Goal: Information Seeking & Learning: Learn about a topic

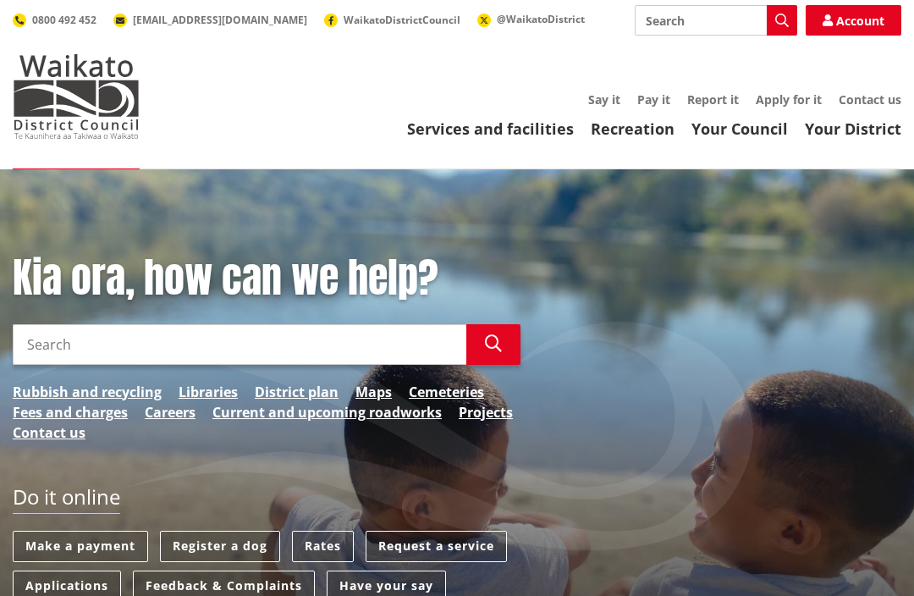
click at [533, 135] on link "Services and facilities" at bounding box center [490, 128] width 167 height 20
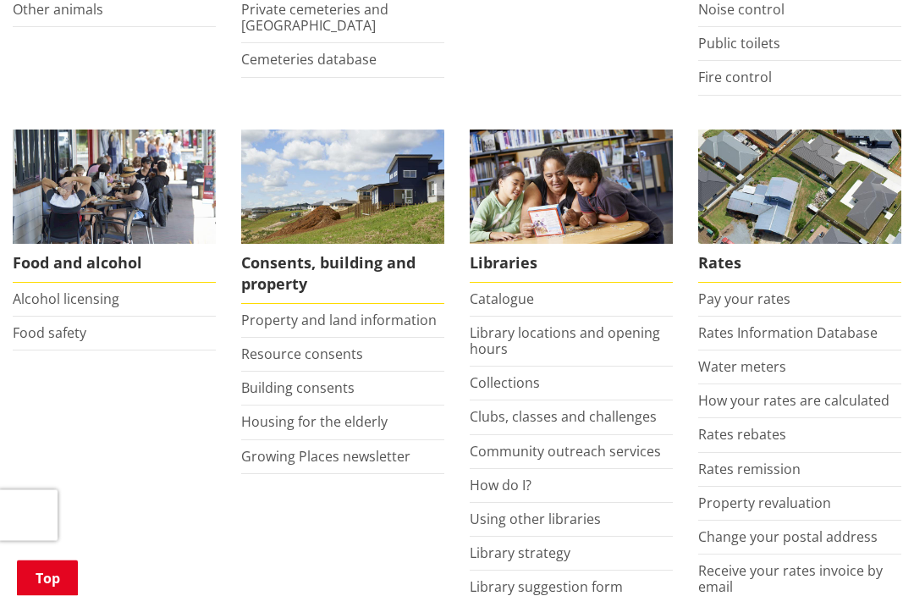
scroll to position [571, 0]
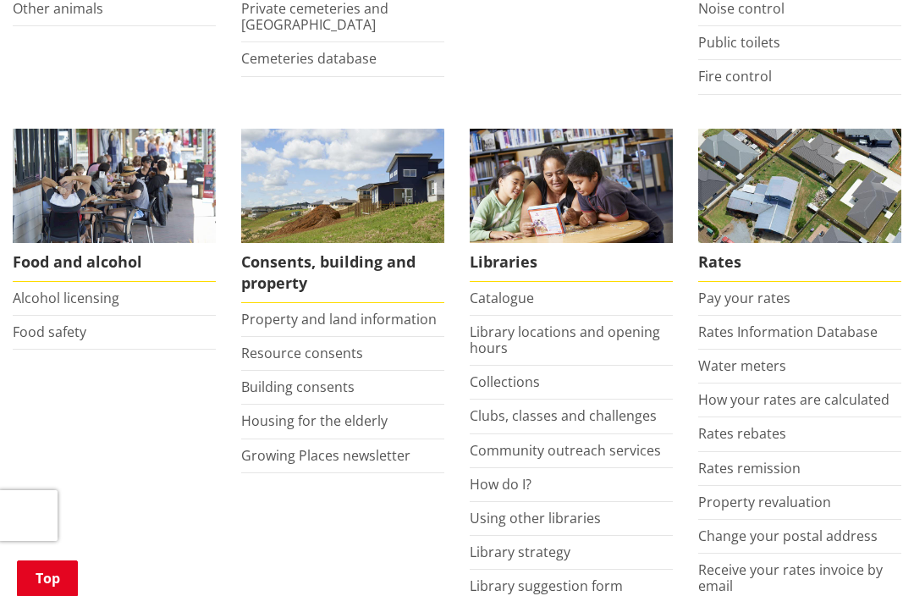
click at [381, 310] on link "Property and land information" at bounding box center [338, 319] width 195 height 19
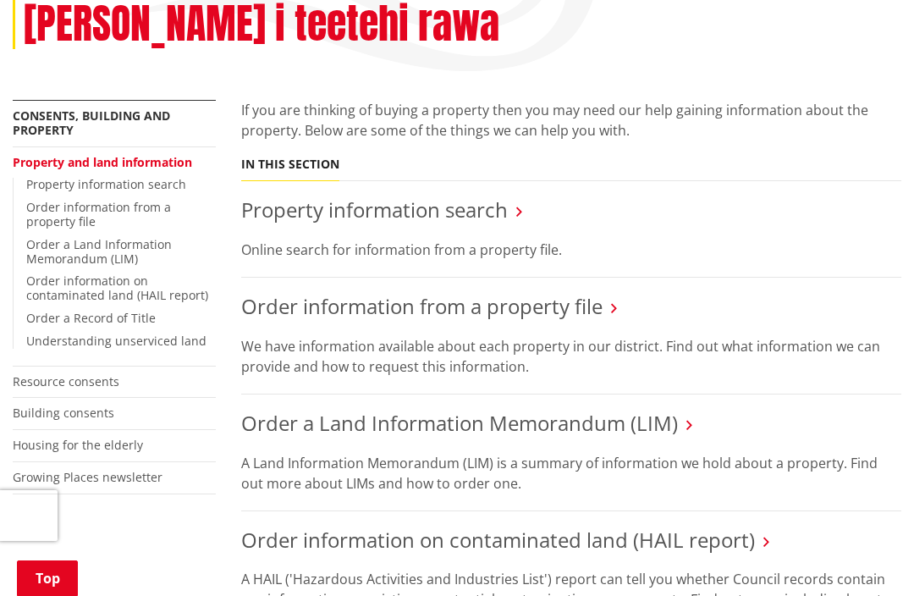
scroll to position [290, 0]
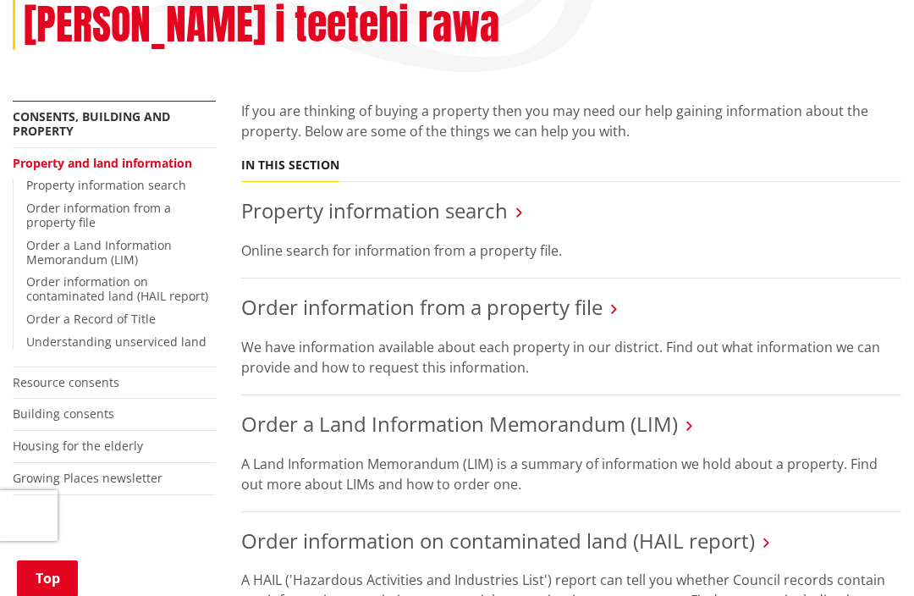
click at [508, 201] on link "Property information search" at bounding box center [374, 210] width 266 height 28
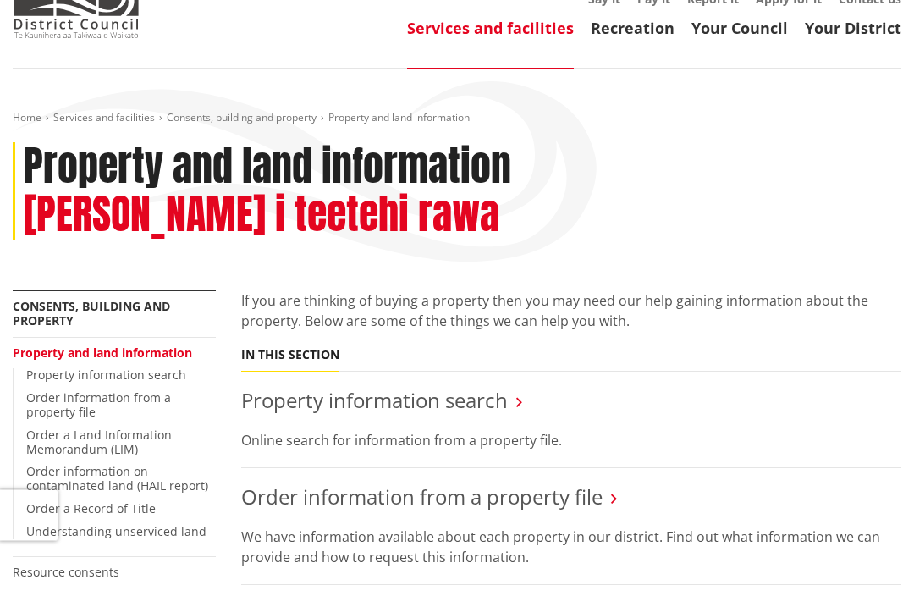
scroll to position [0, 0]
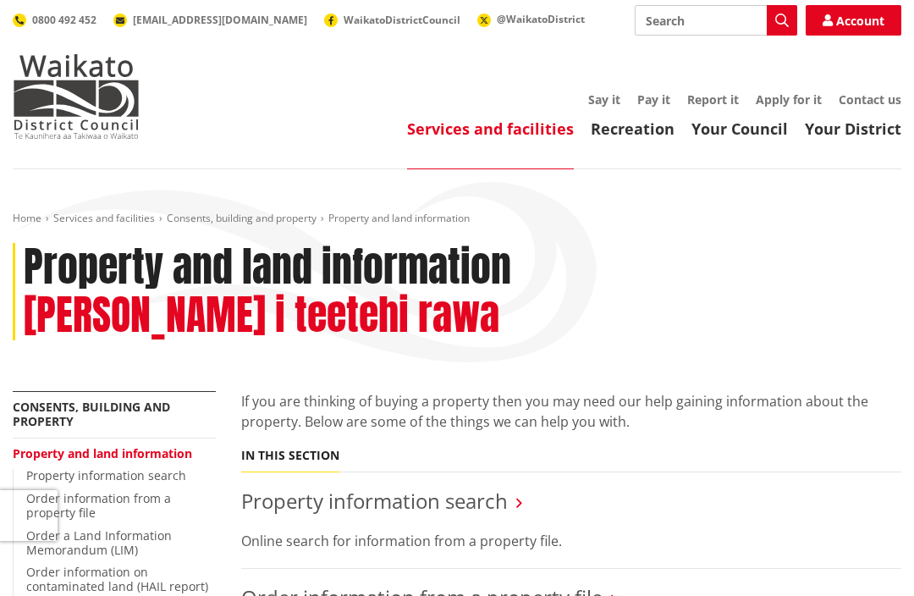
click at [742, 138] on link "Your Council" at bounding box center [739, 128] width 96 height 20
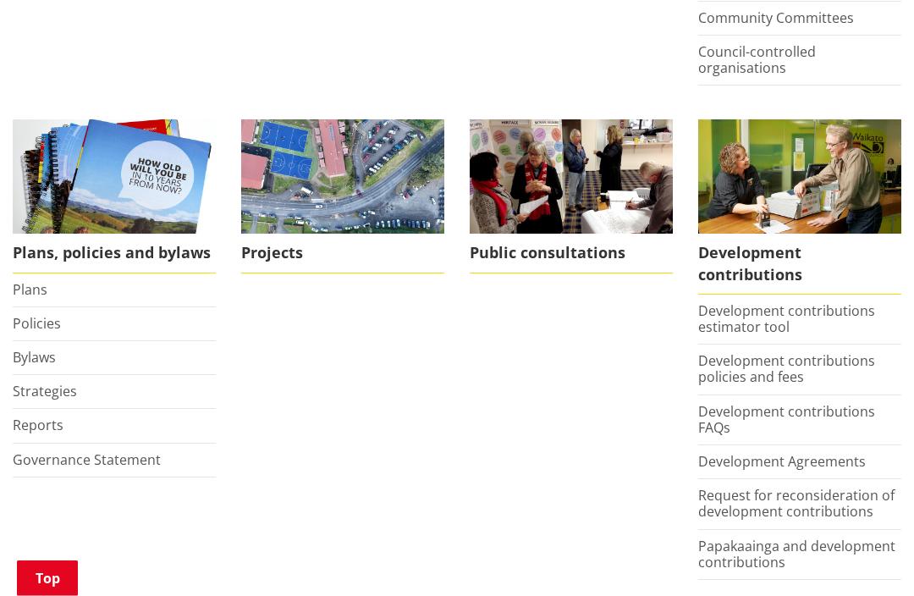
scroll to position [701, 0]
click at [26, 288] on link "Plans" at bounding box center [30, 289] width 35 height 19
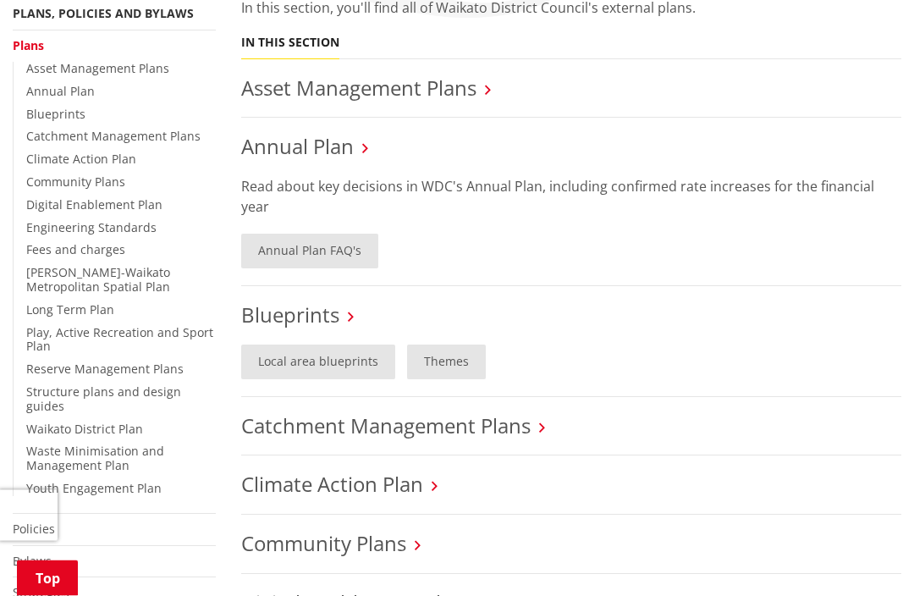
scroll to position [344, 0]
click at [40, 420] on link "Waikato District Plan" at bounding box center [84, 428] width 117 height 16
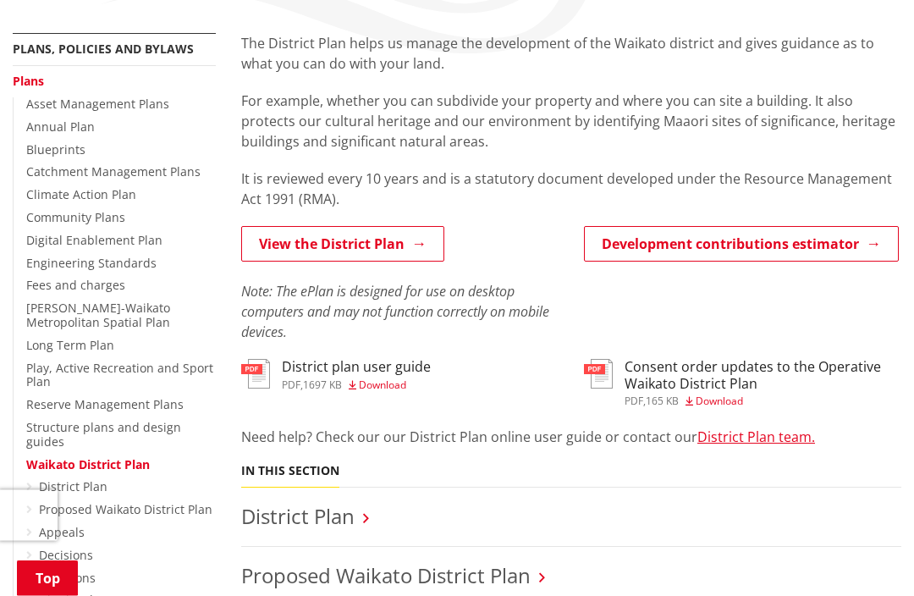
scroll to position [309, 0]
click at [292, 249] on link "View the District Plan" at bounding box center [342, 244] width 203 height 36
